Goal: Task Accomplishment & Management: Manage account settings

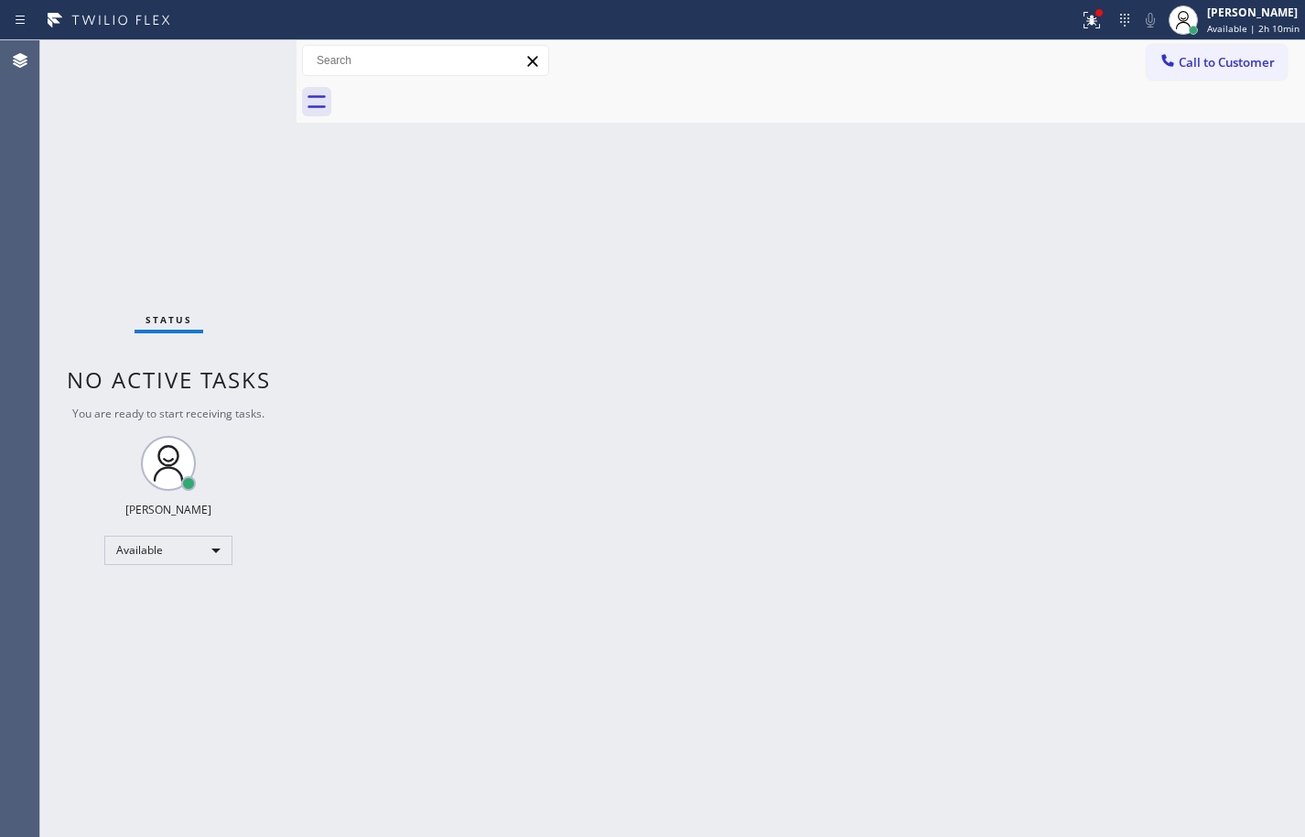
click at [1245, 350] on div "Back to Dashboard Change Sender ID Customers Technicians Select a contact Outbo…" at bounding box center [801, 438] width 1009 height 796
click at [1244, 31] on span "Available | 2h 34min" at bounding box center [1253, 28] width 92 height 13
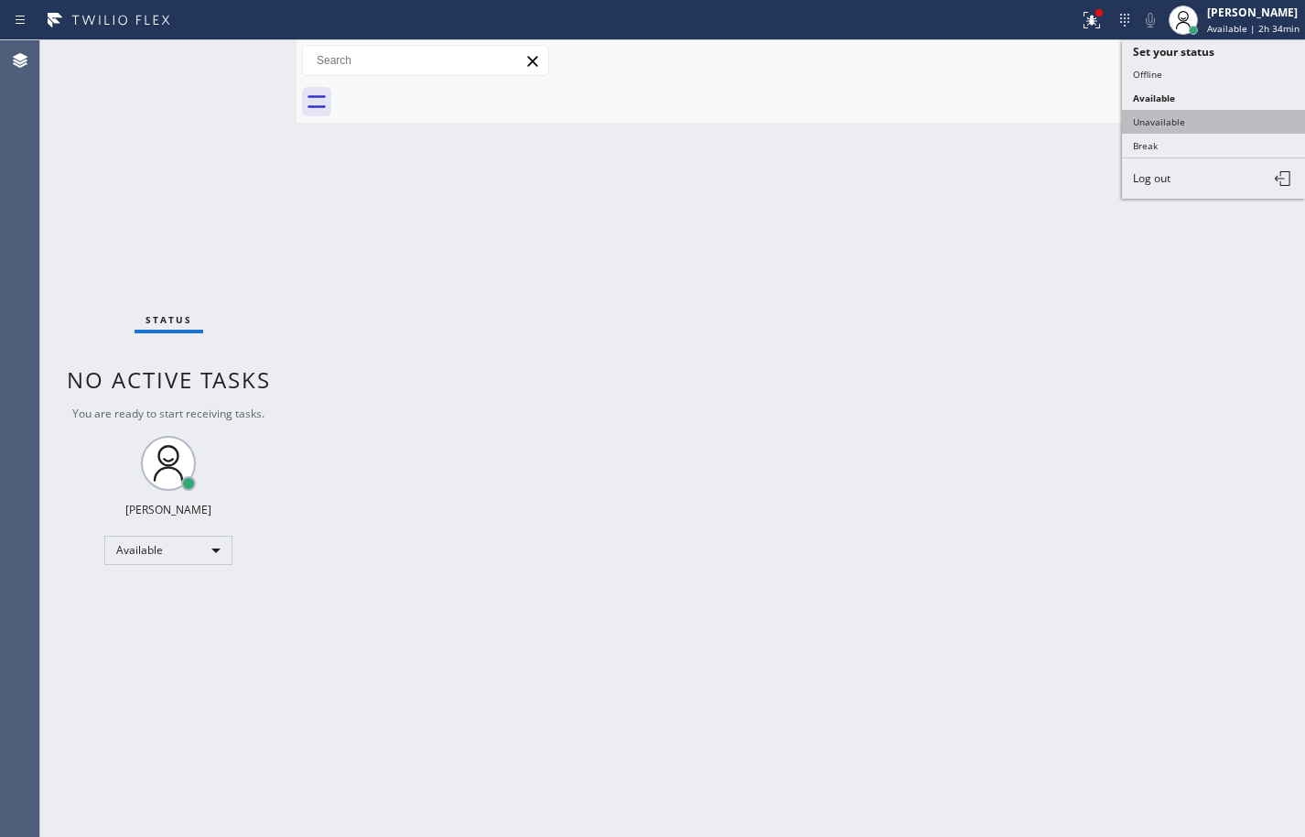
click at [1203, 125] on button "Unavailable" at bounding box center [1213, 122] width 183 height 24
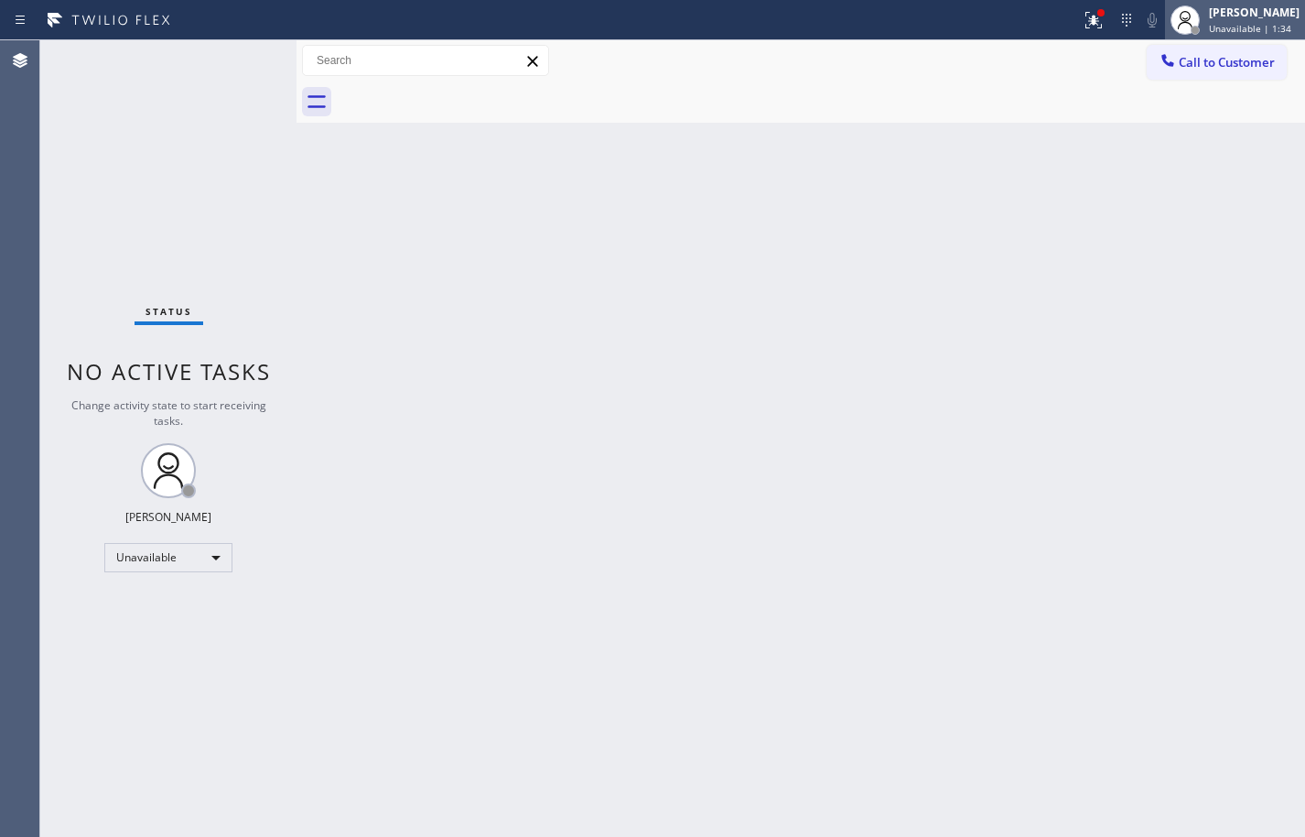
click at [1232, 27] on span "Unavailable | 1:34" at bounding box center [1250, 28] width 82 height 13
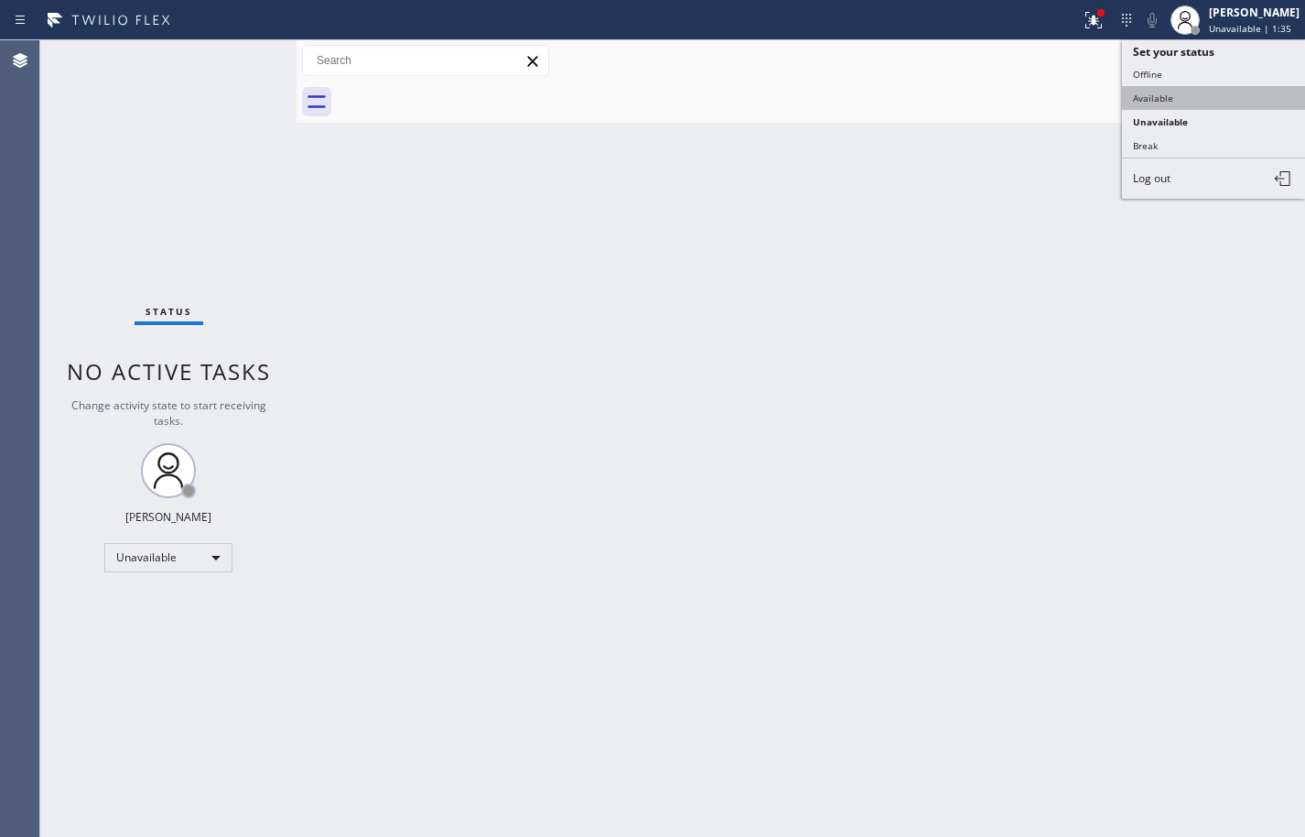
click at [1225, 95] on button "Available" at bounding box center [1213, 98] width 183 height 24
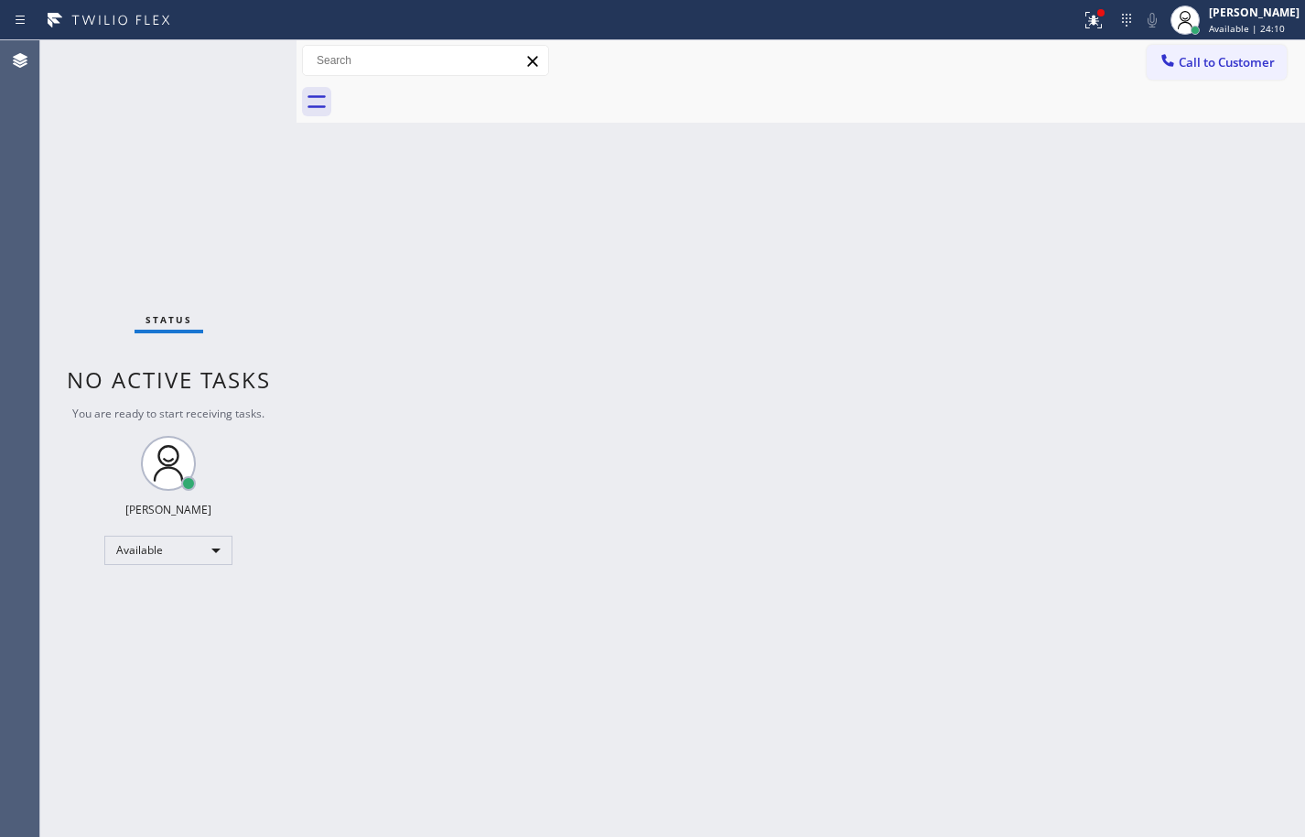
drag, startPoint x: 1271, startPoint y: 27, endPoint x: 1250, endPoint y: 65, distance: 43.4
click at [1271, 27] on div "Available | 24:10" at bounding box center [1254, 28] width 91 height 13
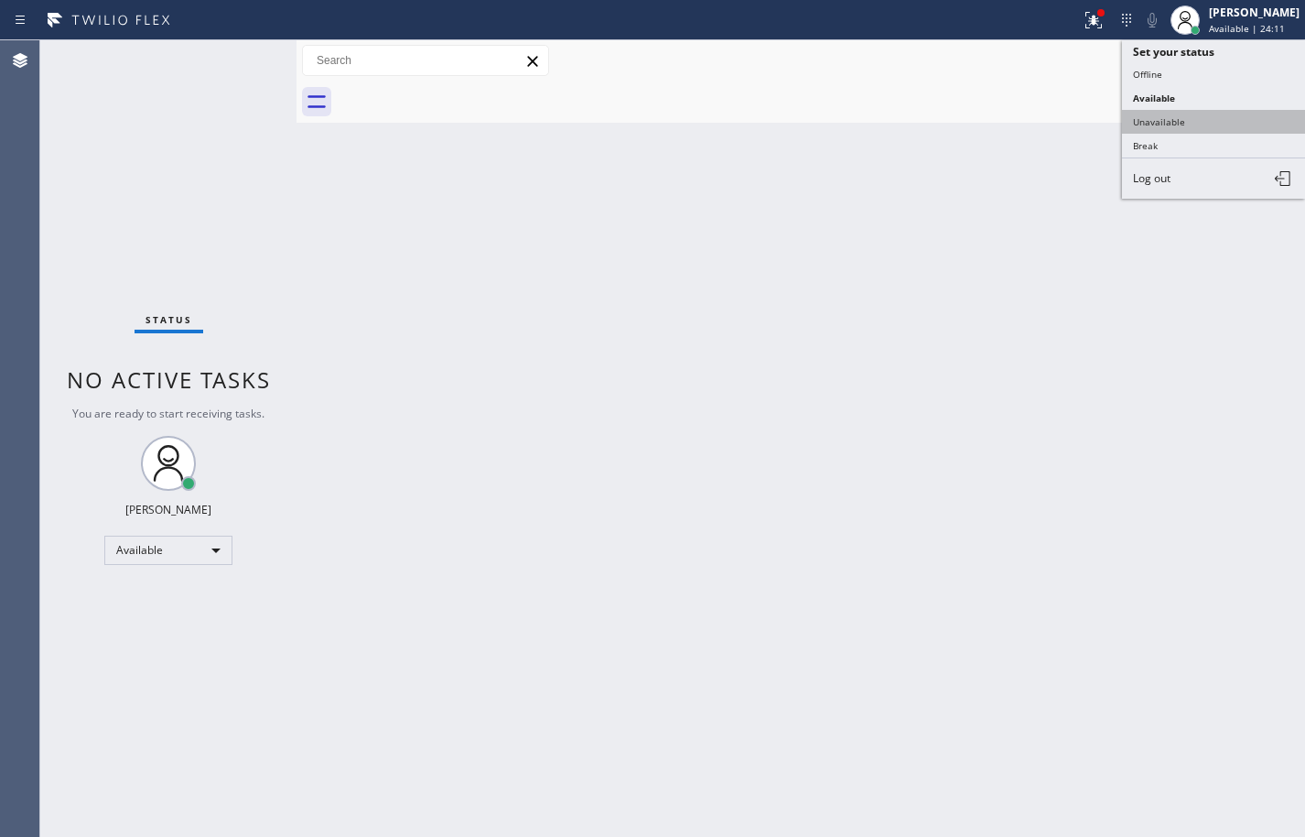
click at [1224, 115] on button "Unavailable" at bounding box center [1213, 122] width 183 height 24
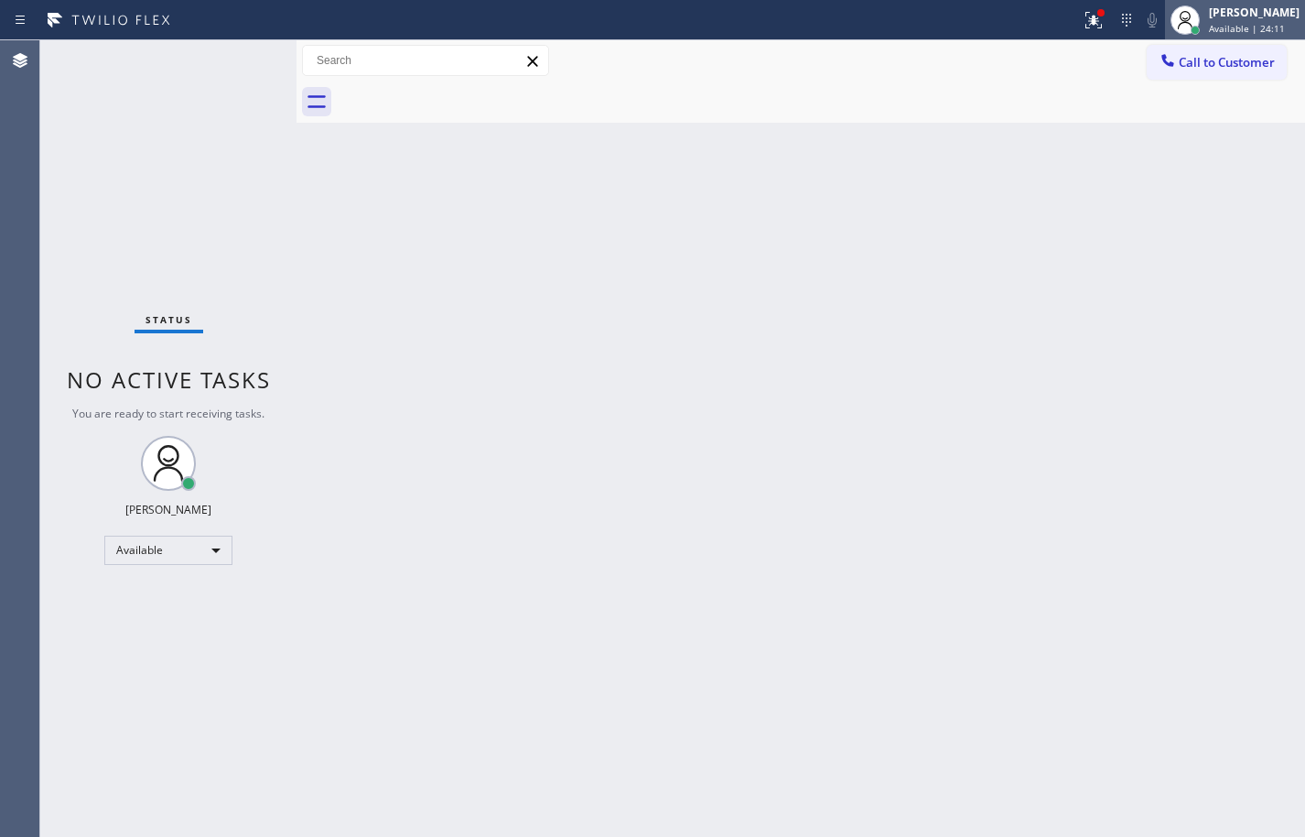
click at [1256, 24] on span "Available | 24:11" at bounding box center [1247, 28] width 76 height 13
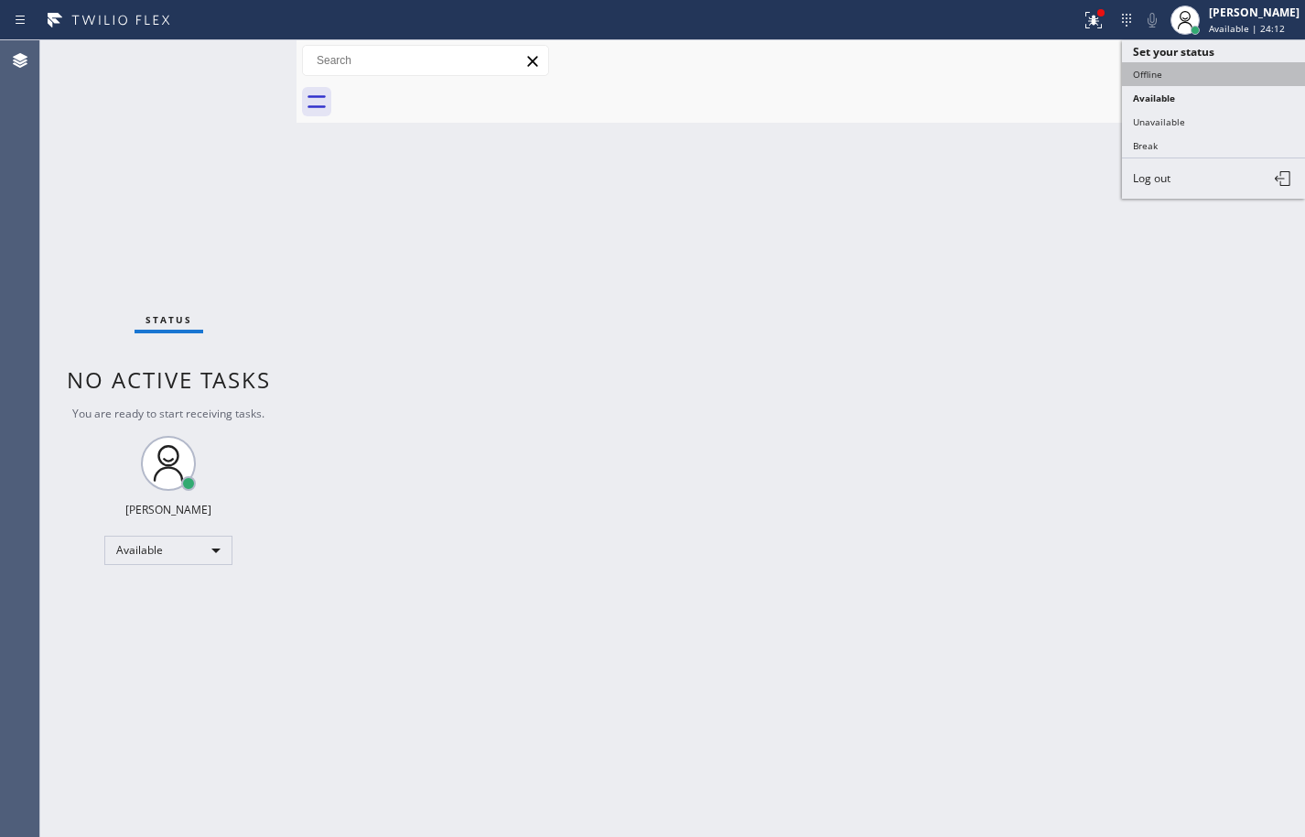
click at [1230, 71] on button "Offline" at bounding box center [1213, 74] width 183 height 24
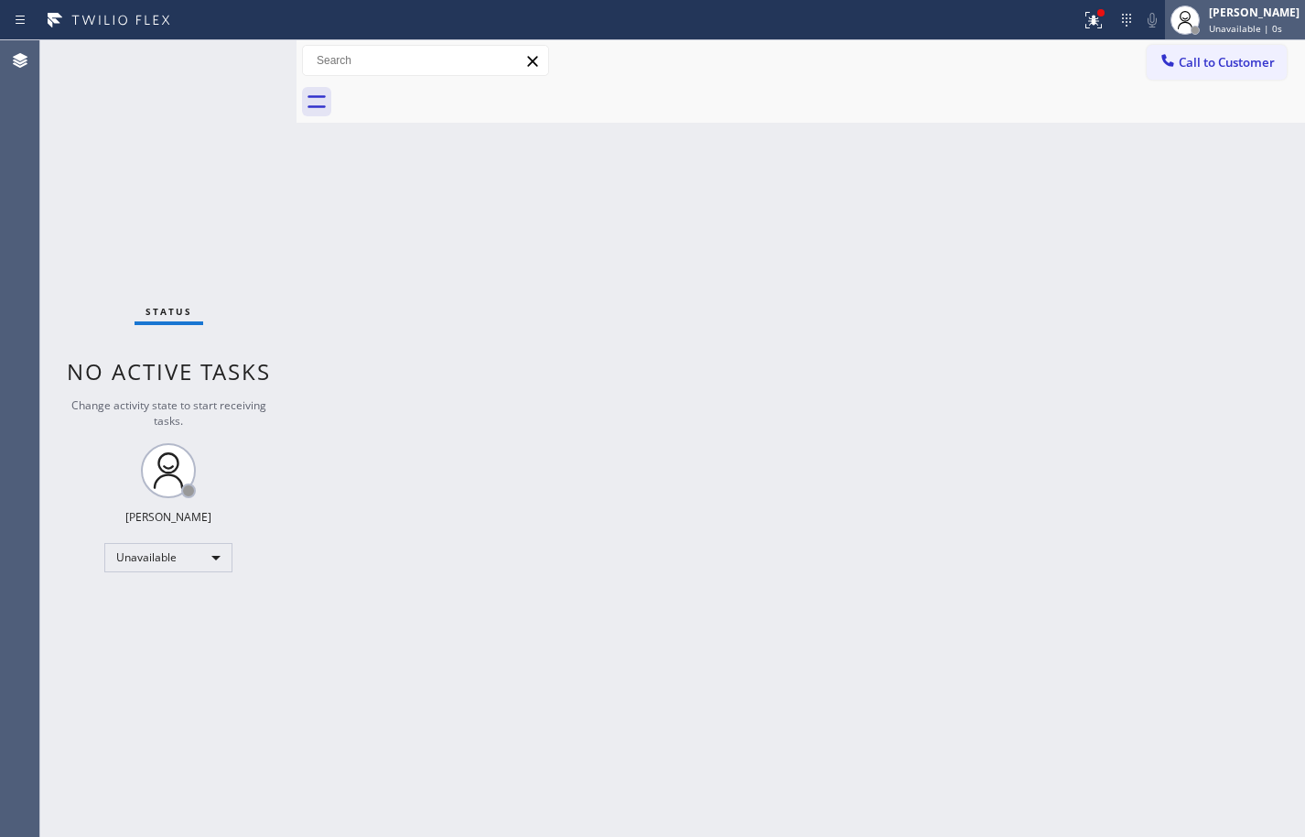
click at [1238, 29] on span "Unavailable | 0s" at bounding box center [1245, 28] width 73 height 13
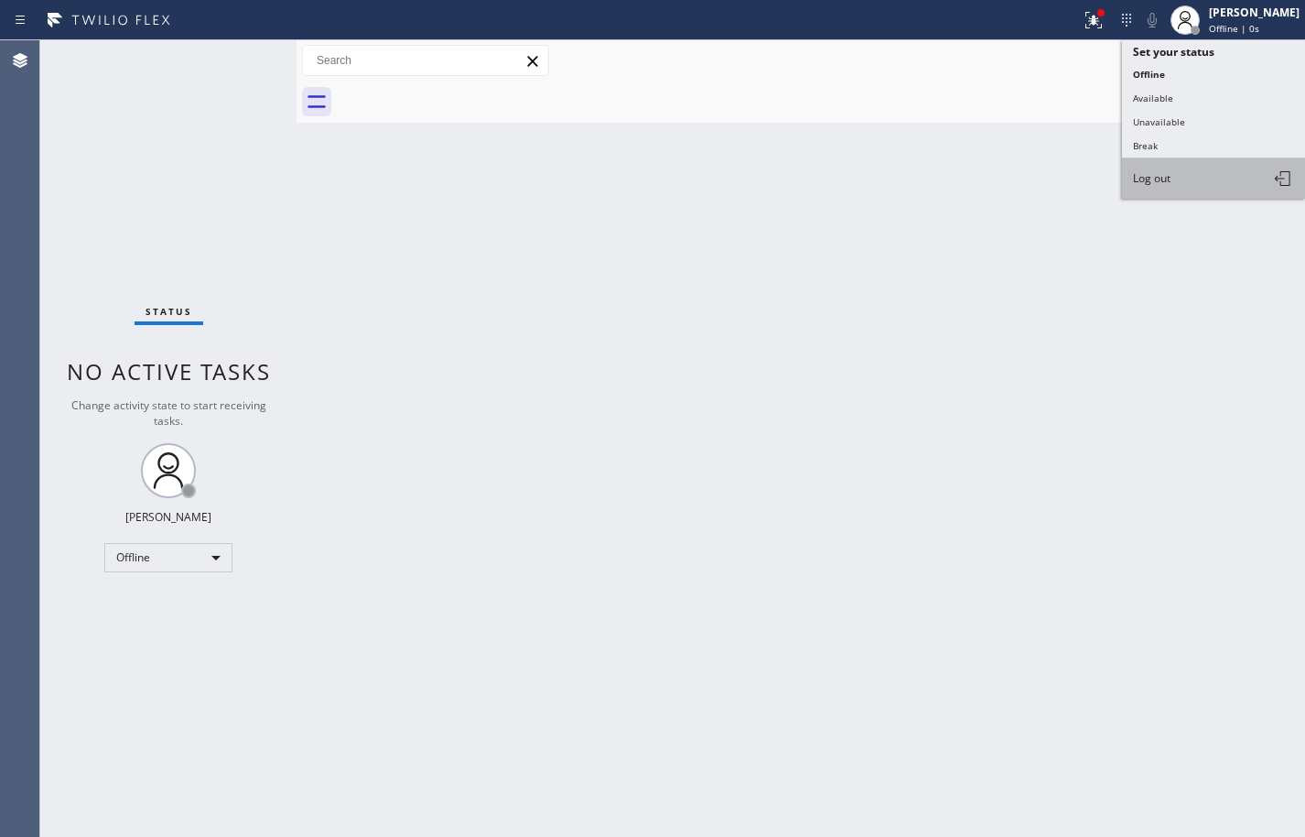
click at [1198, 189] on button "Log out" at bounding box center [1213, 178] width 183 height 40
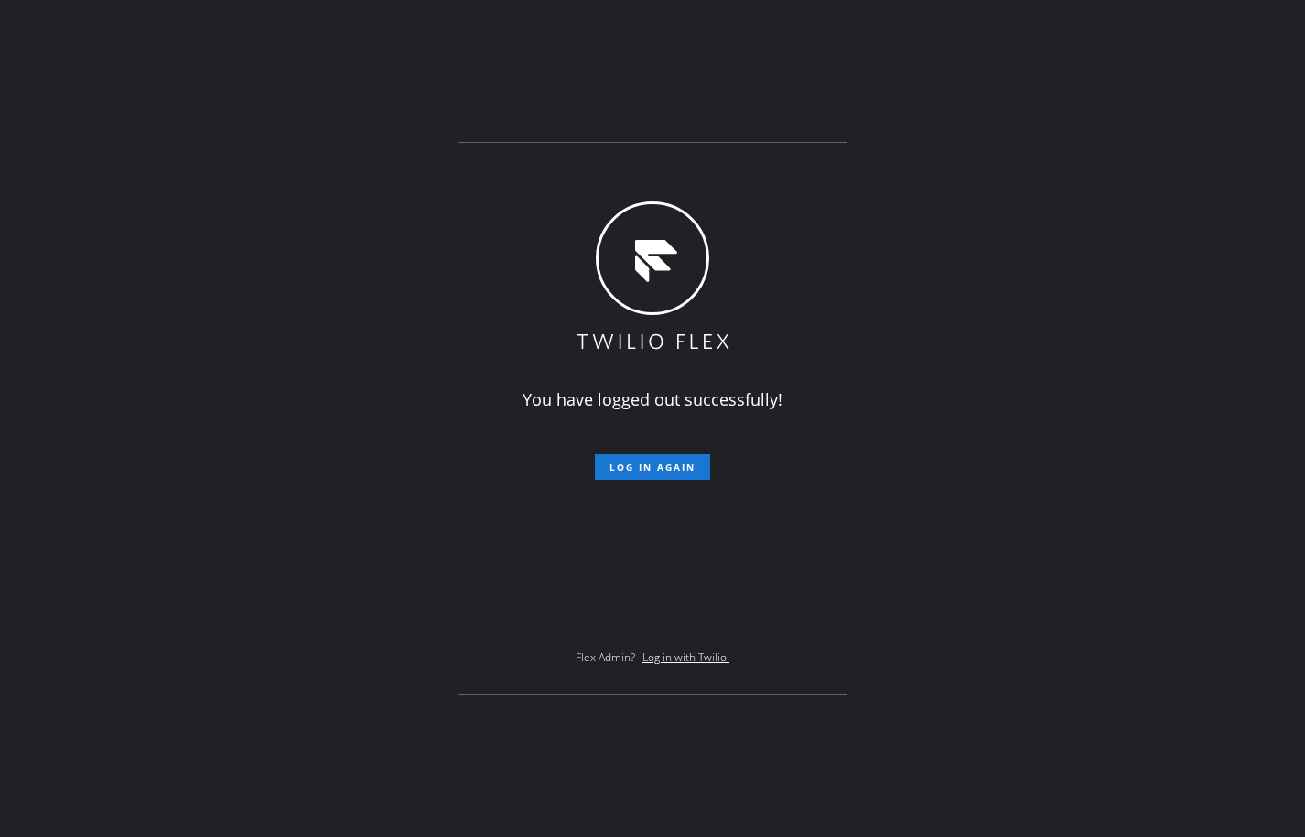
click at [172, 195] on div "You have logged out successfully! Log in again Flex Admin? Log in with Twilio." at bounding box center [652, 418] width 1305 height 837
